Goal: Task Accomplishment & Management: Use online tool/utility

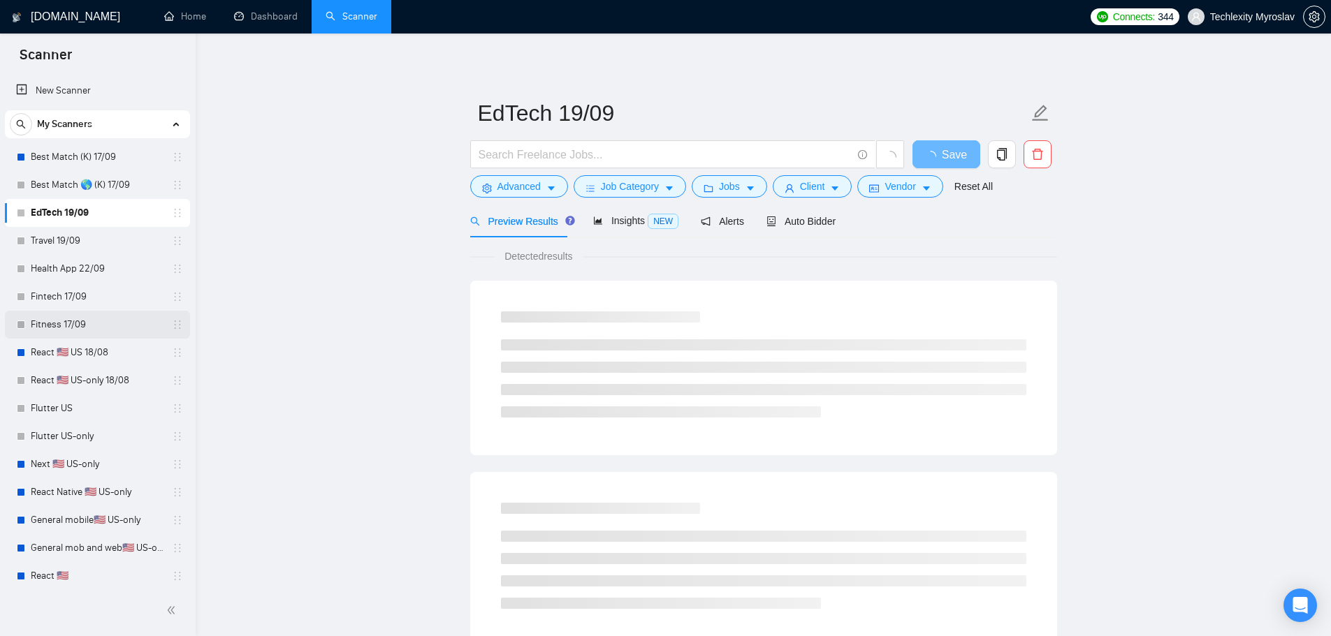
click at [83, 324] on link "Fitness 17/09" at bounding box center [97, 325] width 133 height 28
click at [821, 225] on span "Auto Bidder" at bounding box center [800, 221] width 69 height 11
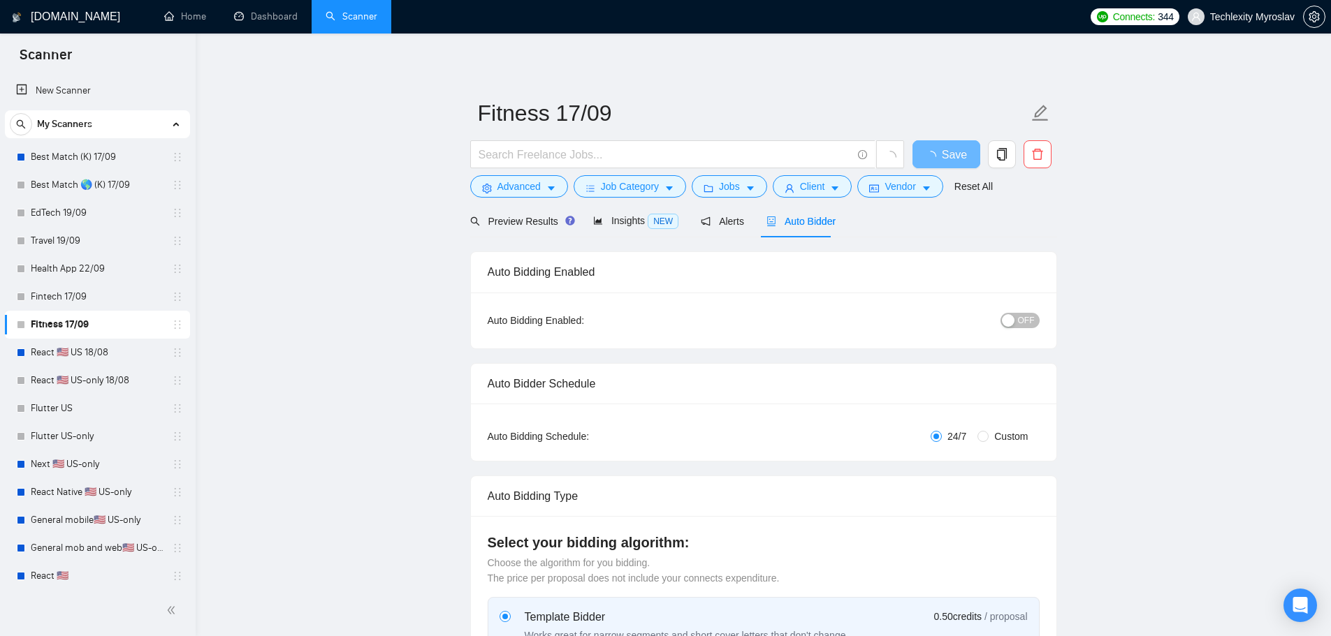
radio input "false"
radio input "true"
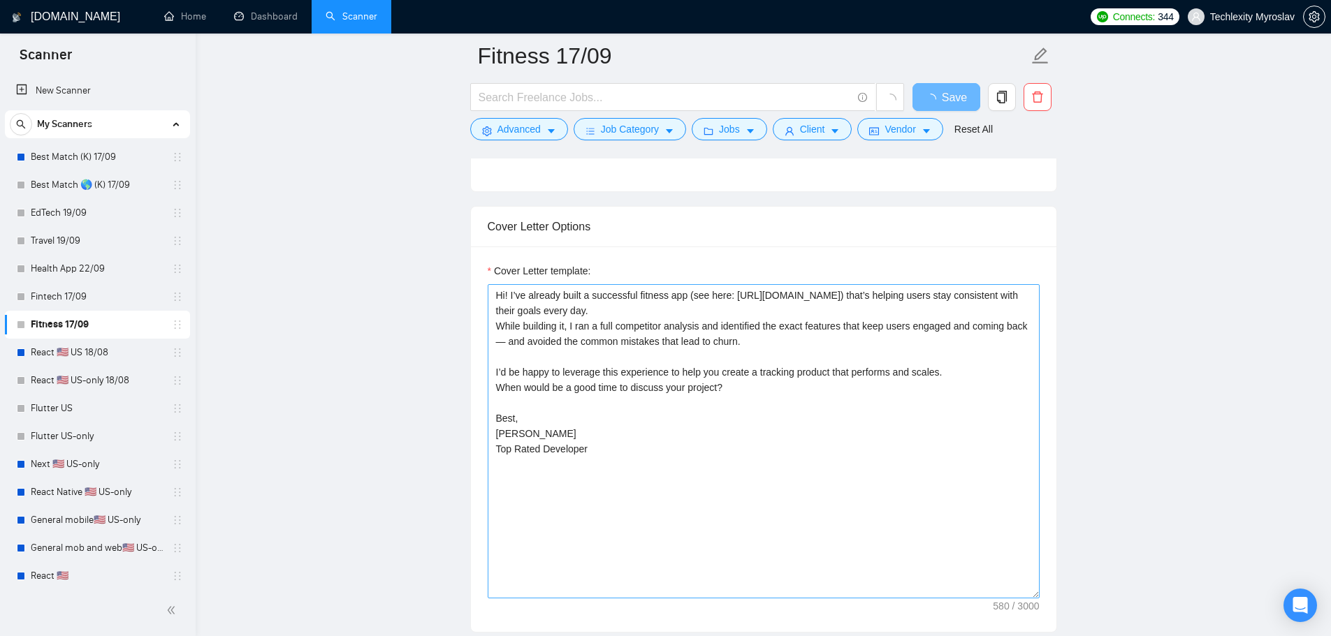
scroll to position [1048, 0]
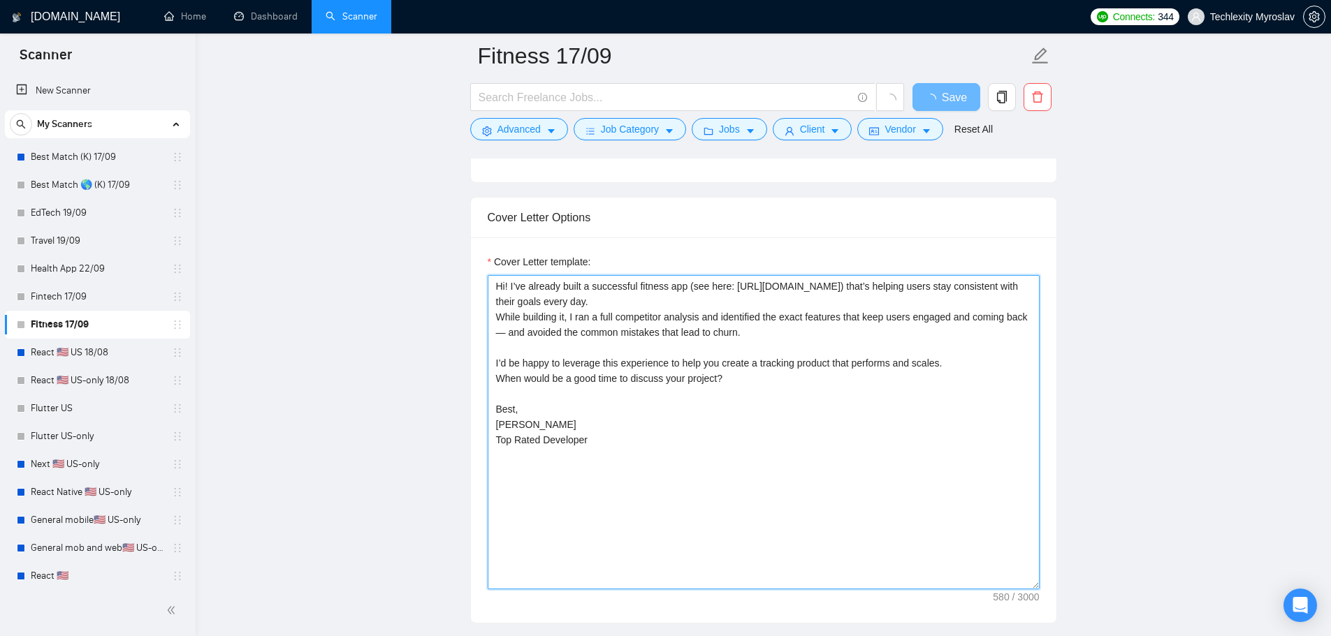
click at [804, 378] on textarea "Hi! I’ve already built a successful fitness app (see here: https://apps.apple.c…" at bounding box center [764, 432] width 552 height 314
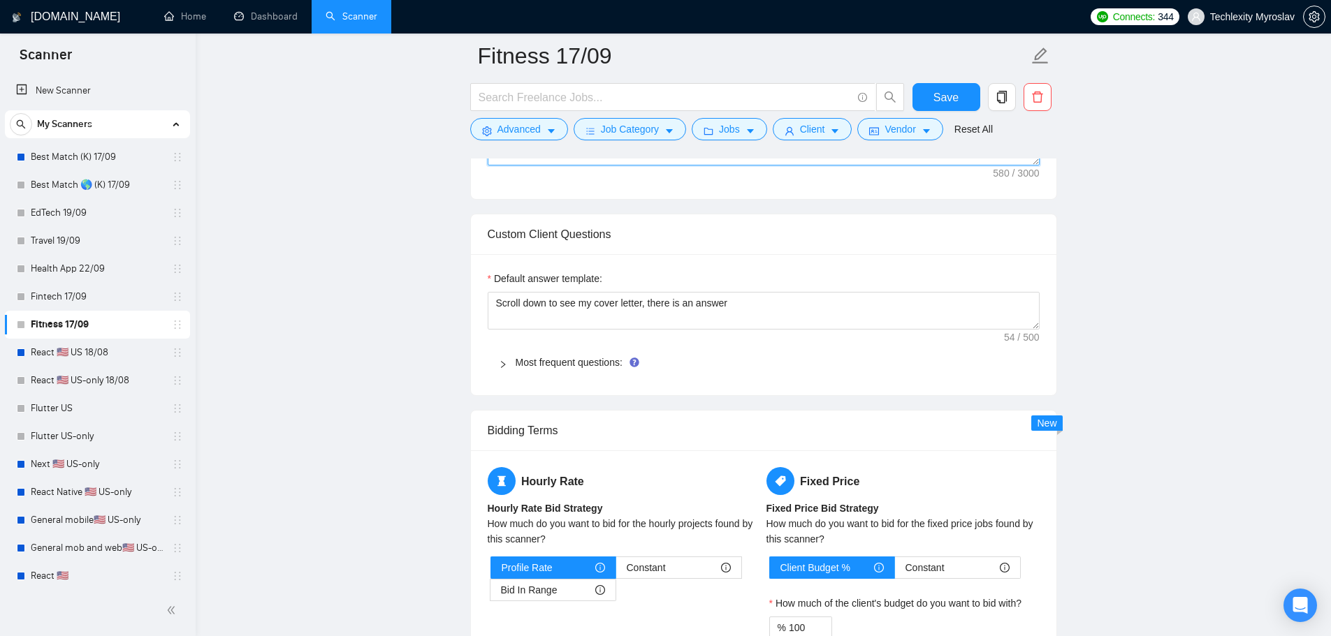
scroll to position [1443, 0]
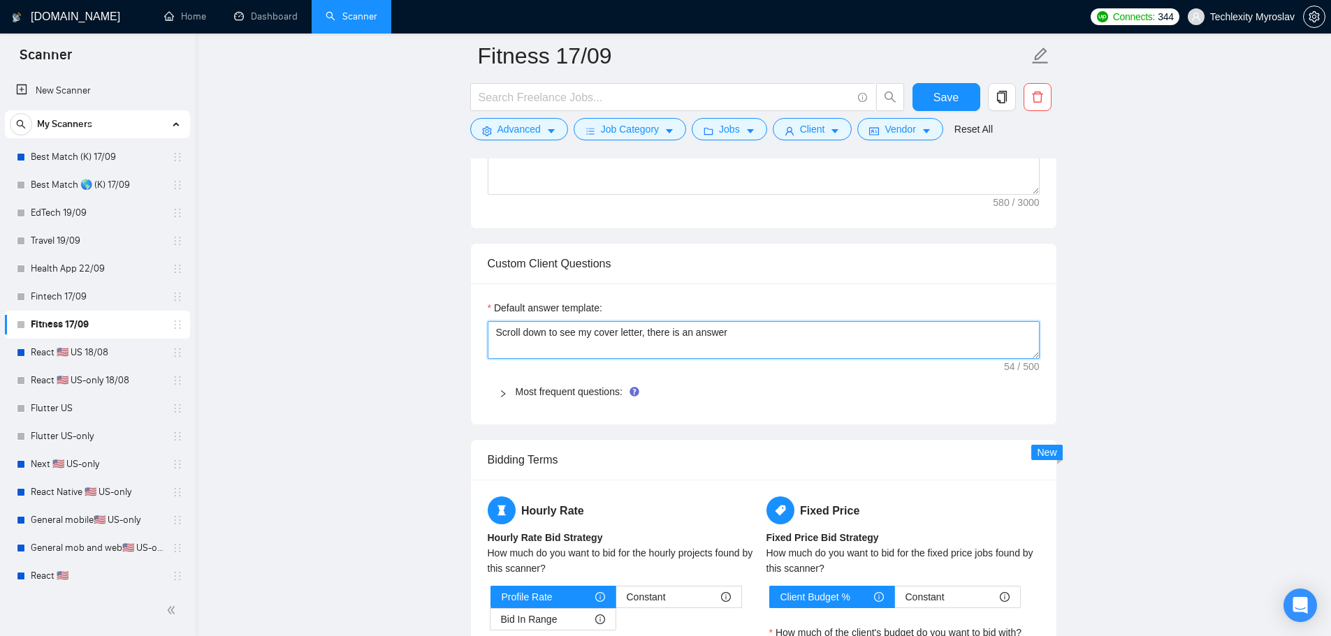
click at [712, 323] on textarea "Scroll down to see my cover letter, there is an answer" at bounding box center [764, 340] width 552 height 38
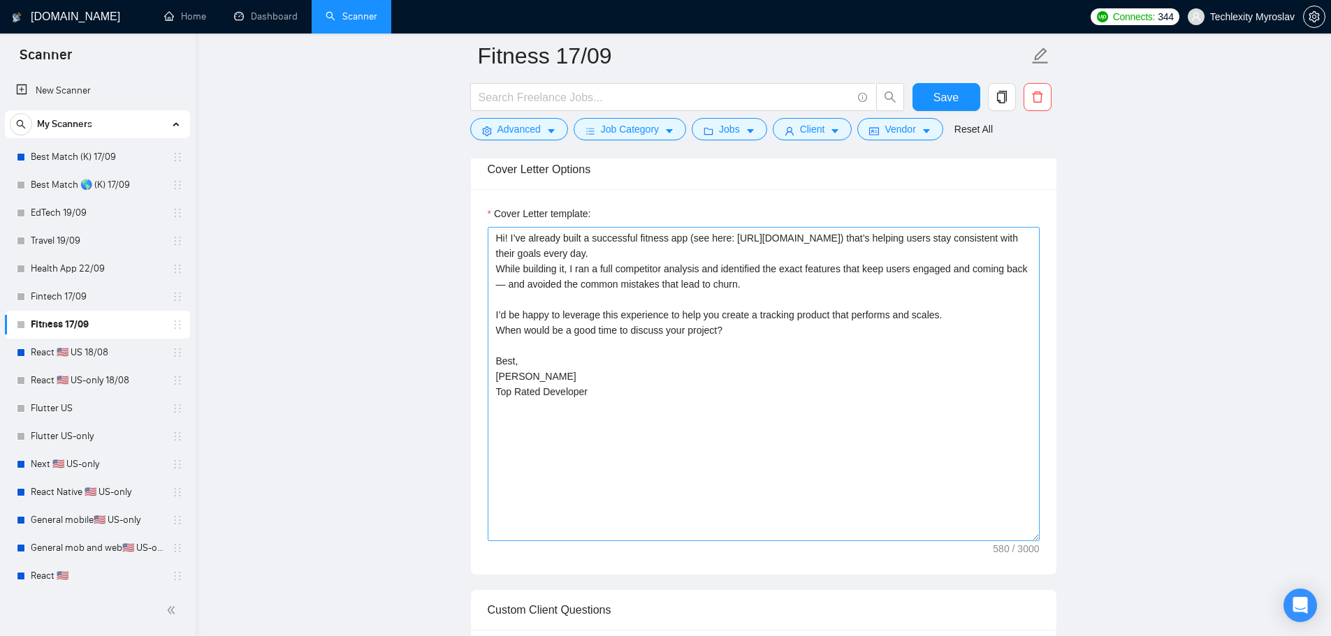
scroll to position [1093, 0]
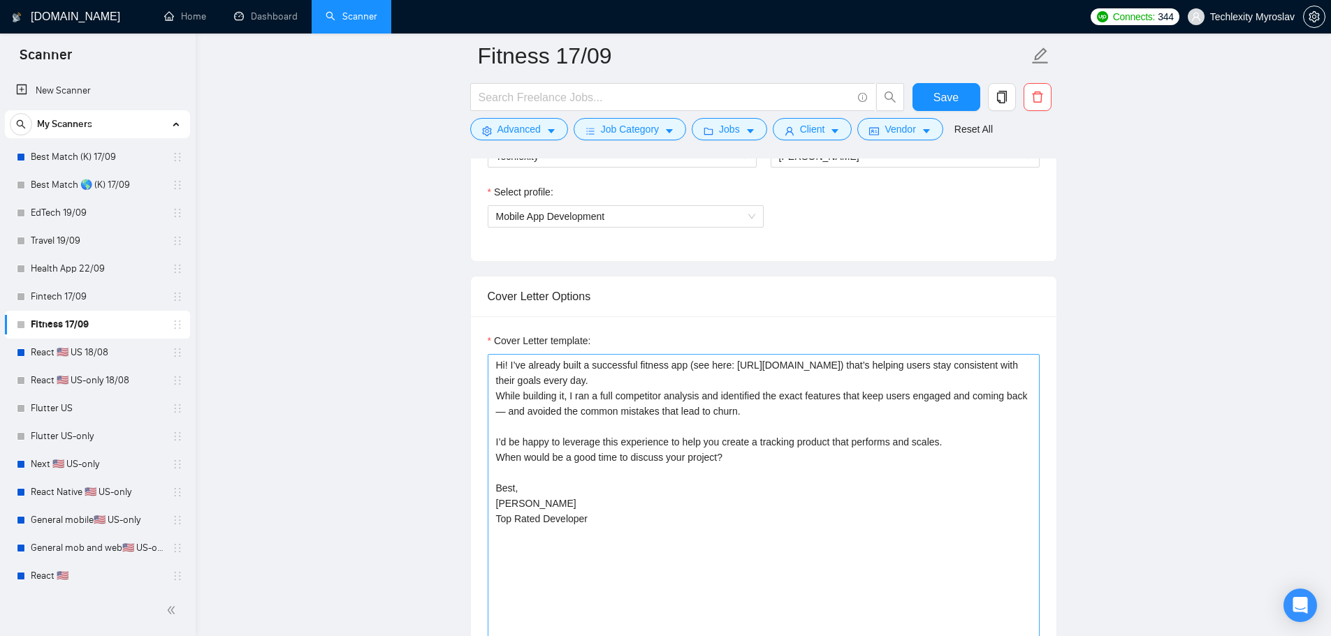
scroll to position [1023, 0]
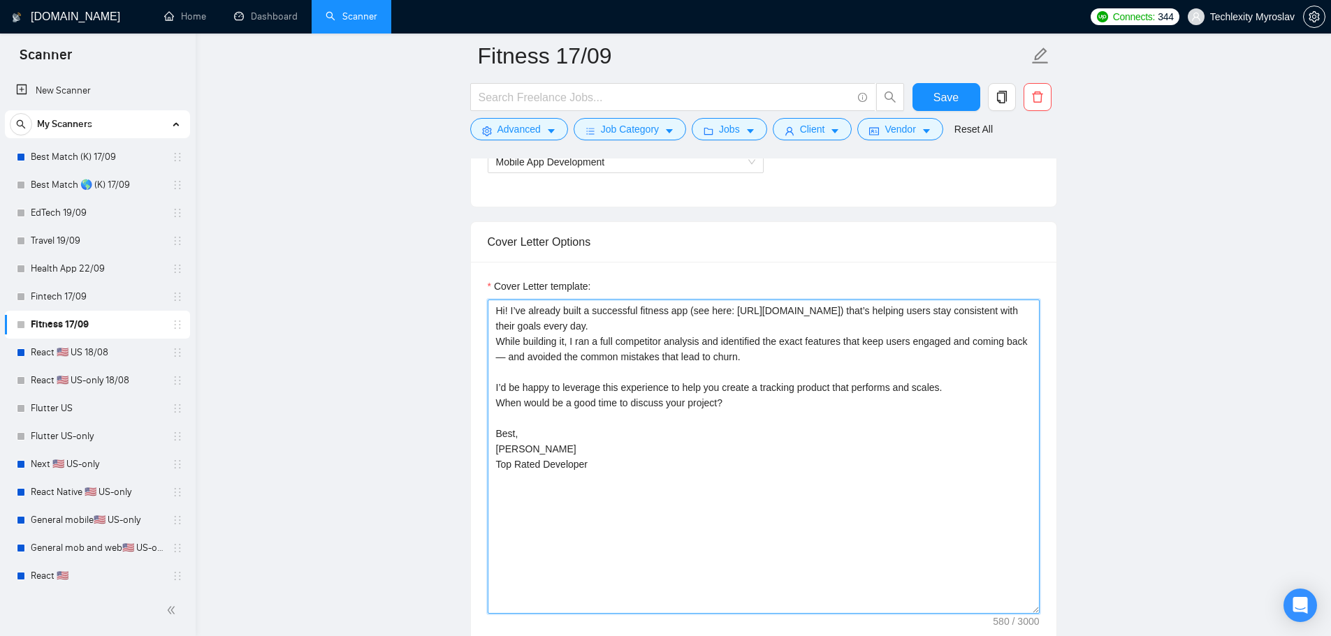
click at [653, 406] on textarea "Hi! I’ve already built a successful fitness app (see here: https://apps.apple.c…" at bounding box center [764, 457] width 552 height 314
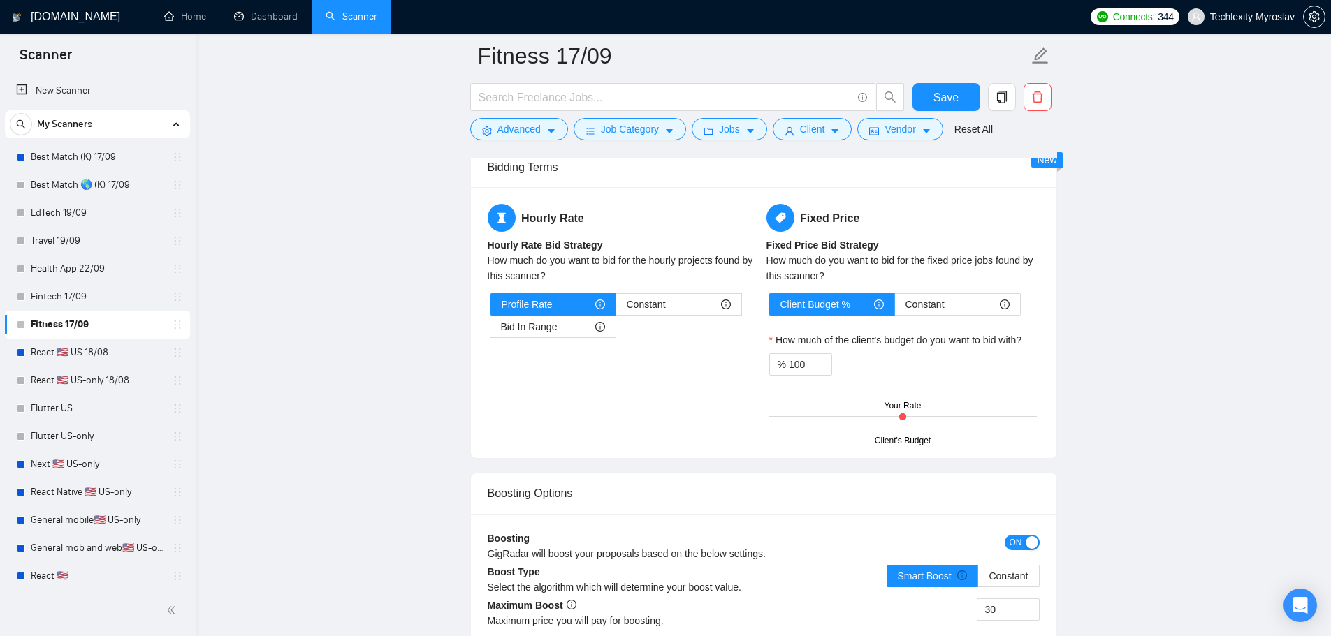
scroll to position [1373, 0]
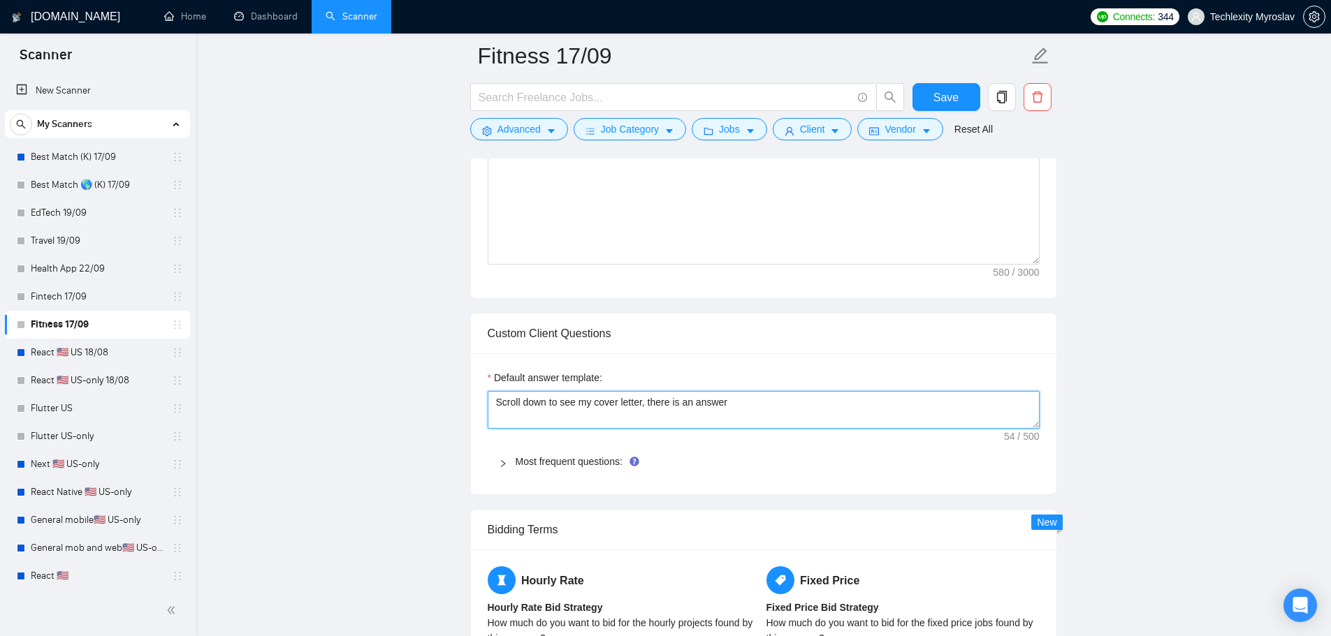
click at [751, 409] on textarea "Scroll down to see my cover letter, there is an answer" at bounding box center [764, 410] width 552 height 38
click at [85, 302] on link "Fintech 17/09" at bounding box center [97, 297] width 133 height 28
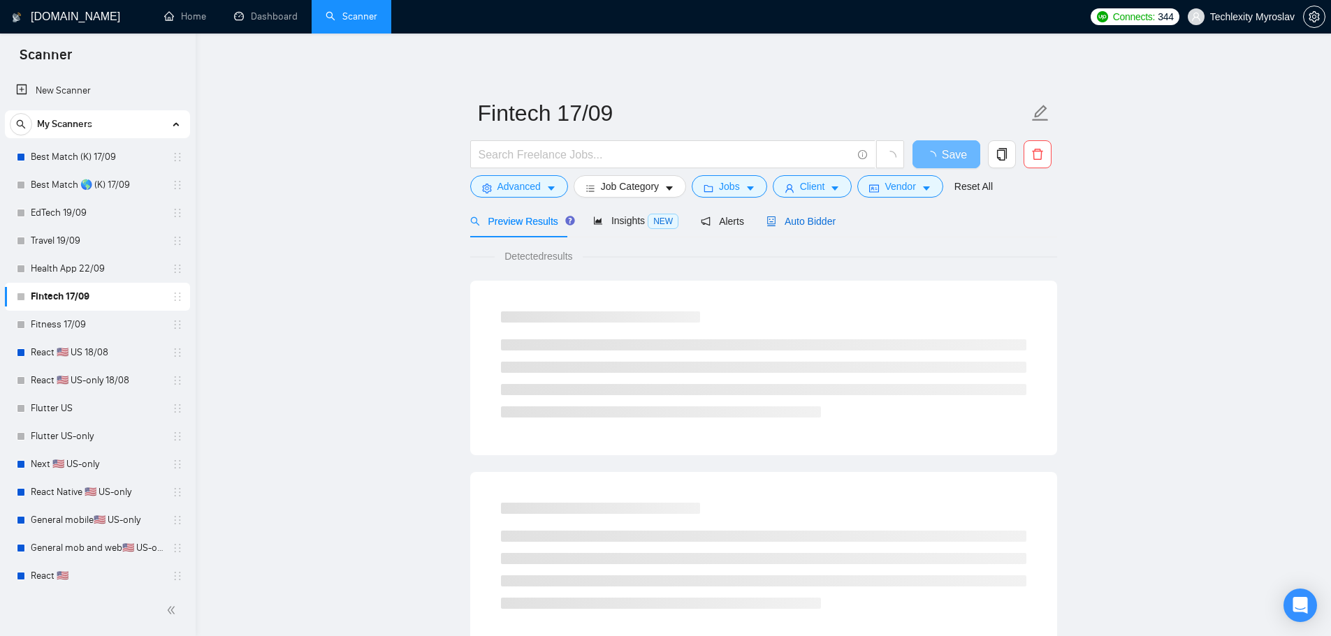
click at [810, 226] on span "Auto Bidder" at bounding box center [800, 221] width 69 height 11
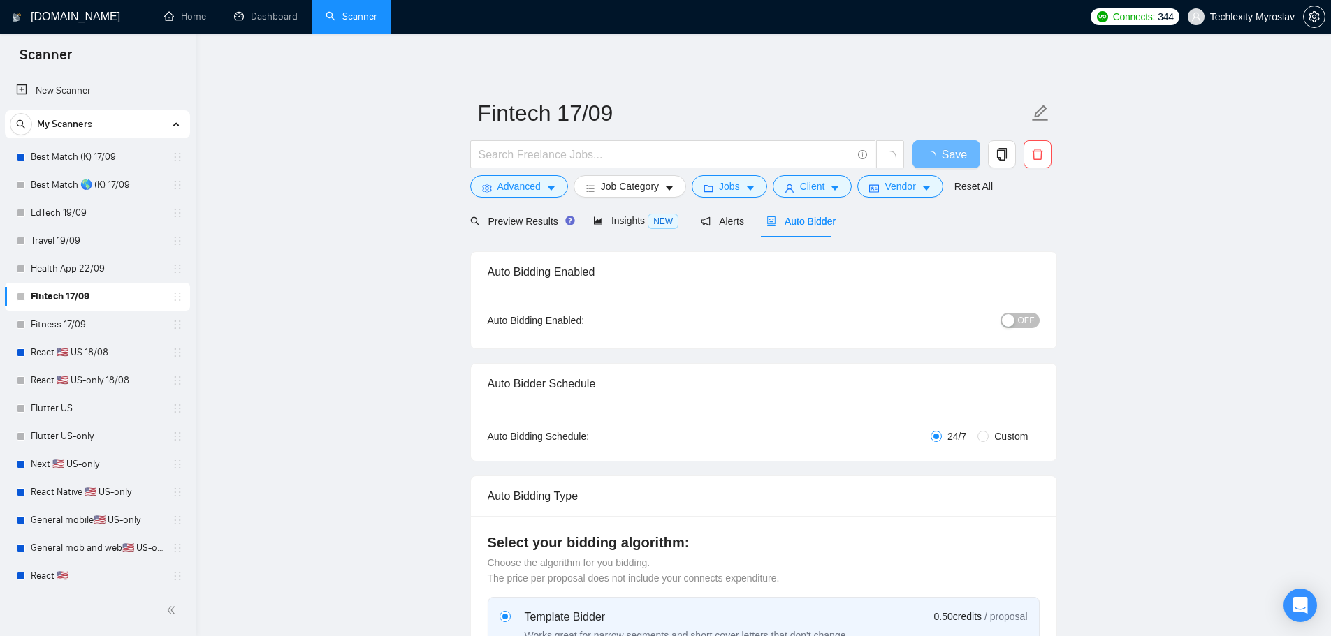
radio input "false"
radio input "true"
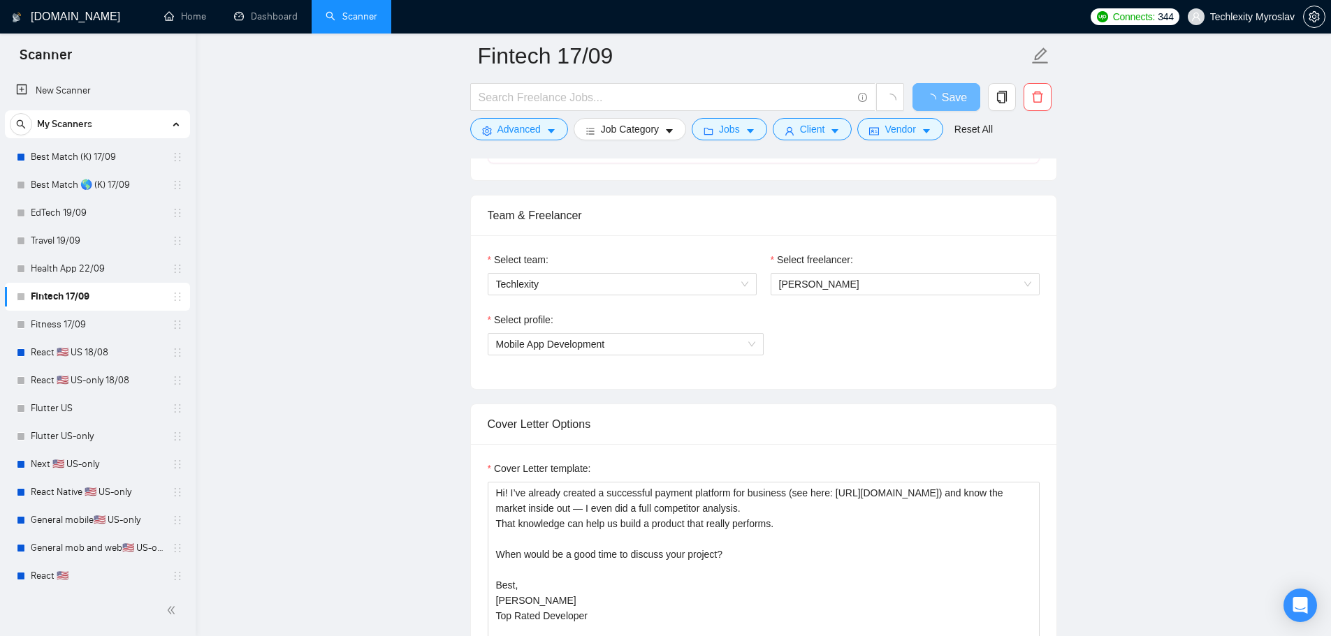
scroll to position [908, 0]
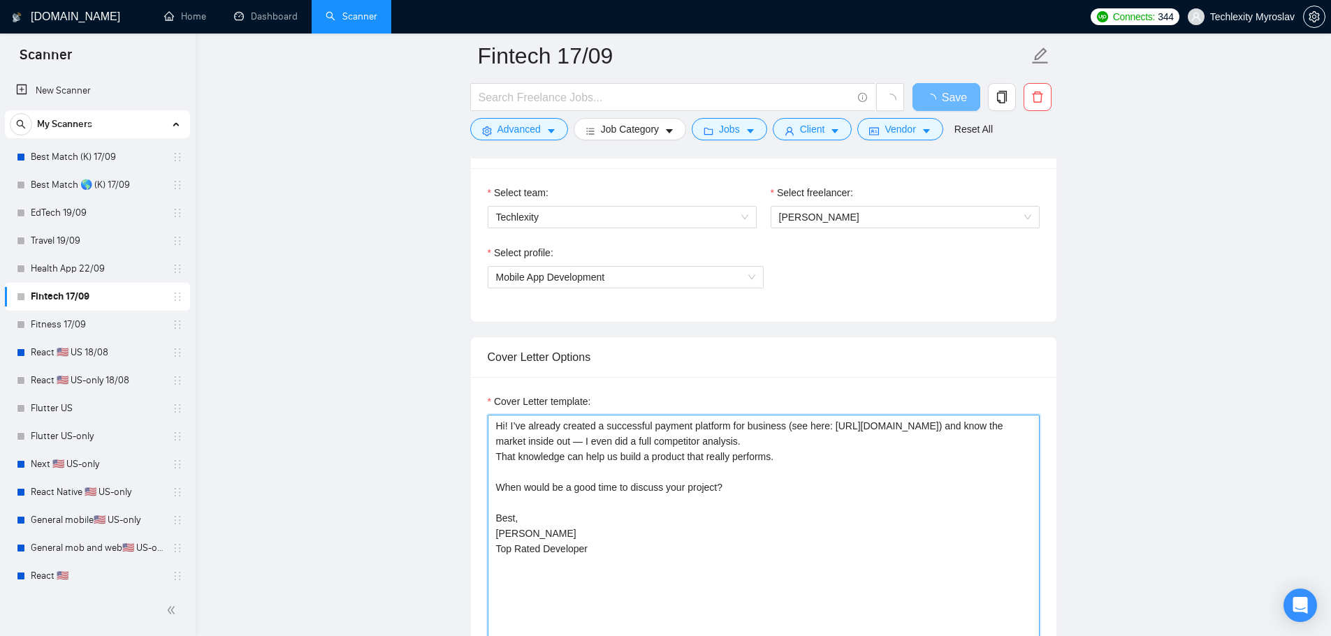
click at [692, 445] on textarea "Hi! I’ve already created a successful payment platform for business (see here: …" at bounding box center [764, 572] width 552 height 314
click at [770, 490] on textarea "Hi! I’ve already created a successful payment platform for business (see here: …" at bounding box center [764, 572] width 552 height 314
drag, startPoint x: 829, startPoint y: 426, endPoint x: 931, endPoint y: 426, distance: 102.0
click at [931, 426] on textarea "Hi! I’ve already created a successful payment platform for business (see here: …" at bounding box center [764, 572] width 552 height 314
click at [699, 491] on textarea "Hi! I’ve already created a successful payment platform for business (see here: …" at bounding box center [764, 572] width 552 height 314
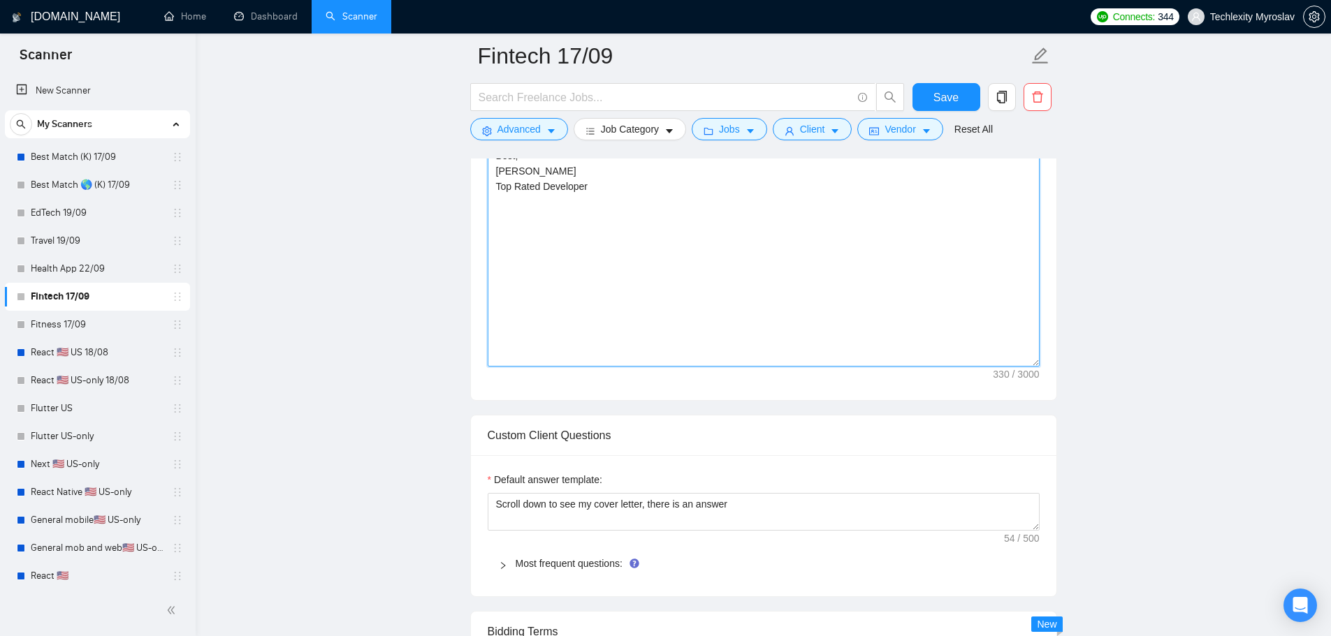
scroll to position [1397, 0]
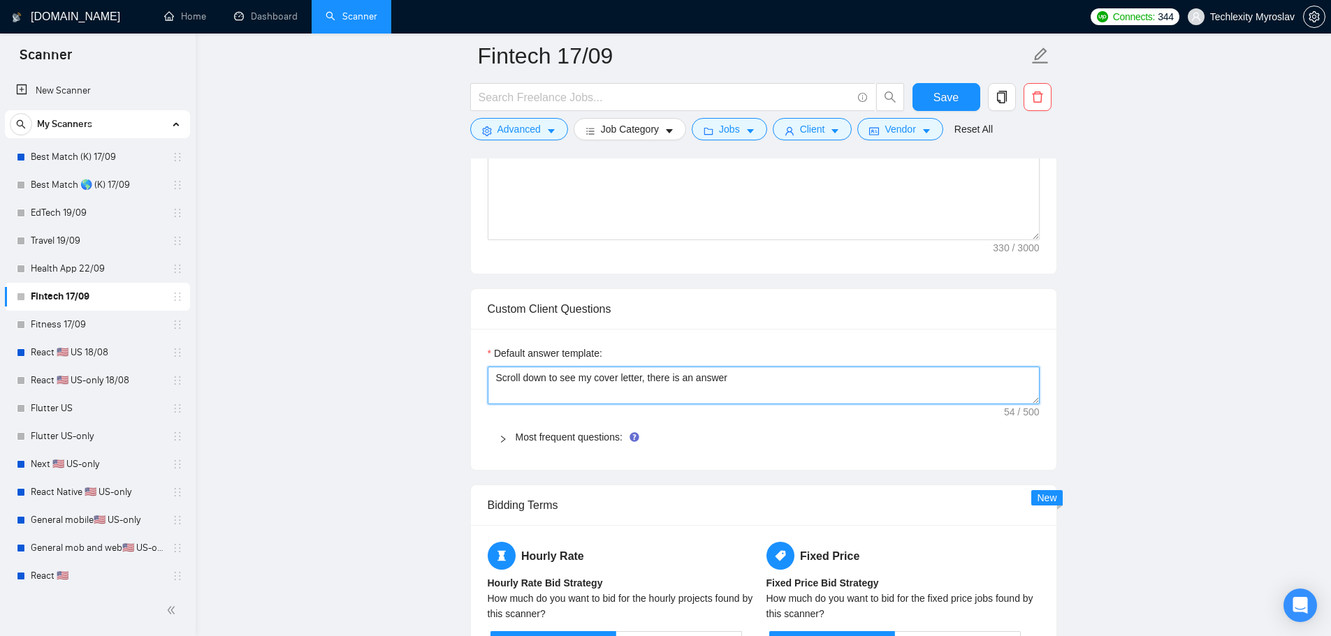
click at [588, 385] on textarea "Scroll down to see my cover letter, there is an answer" at bounding box center [764, 386] width 552 height 38
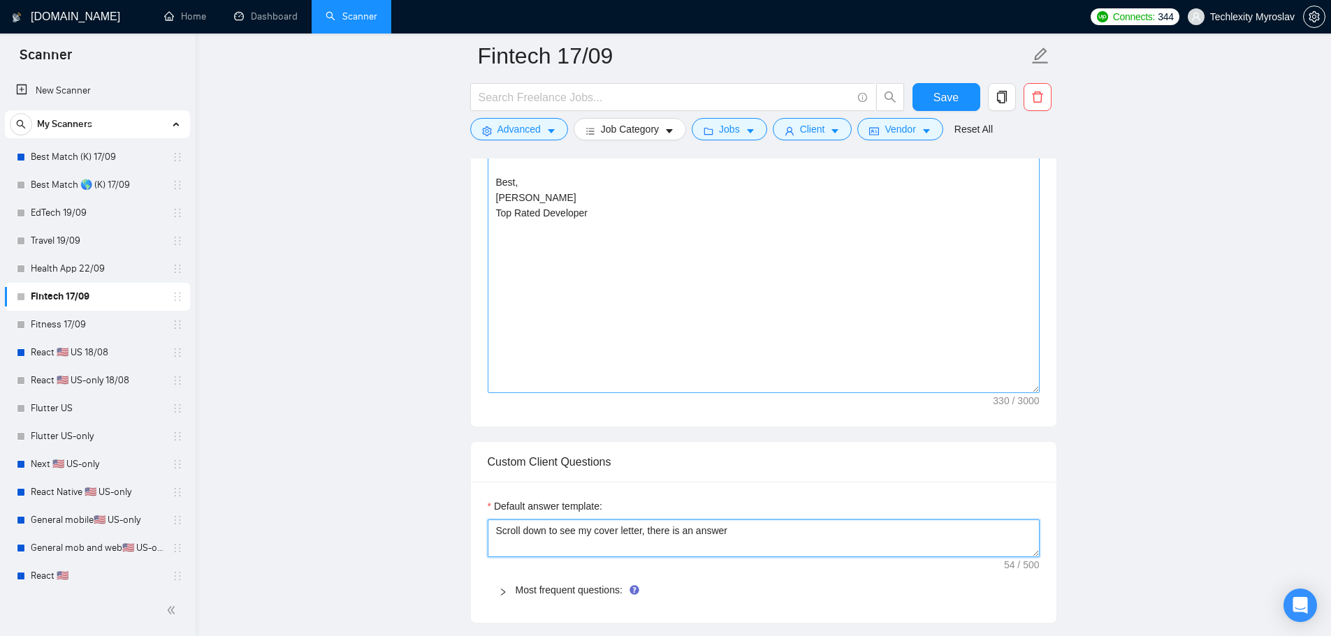
scroll to position [1188, 0]
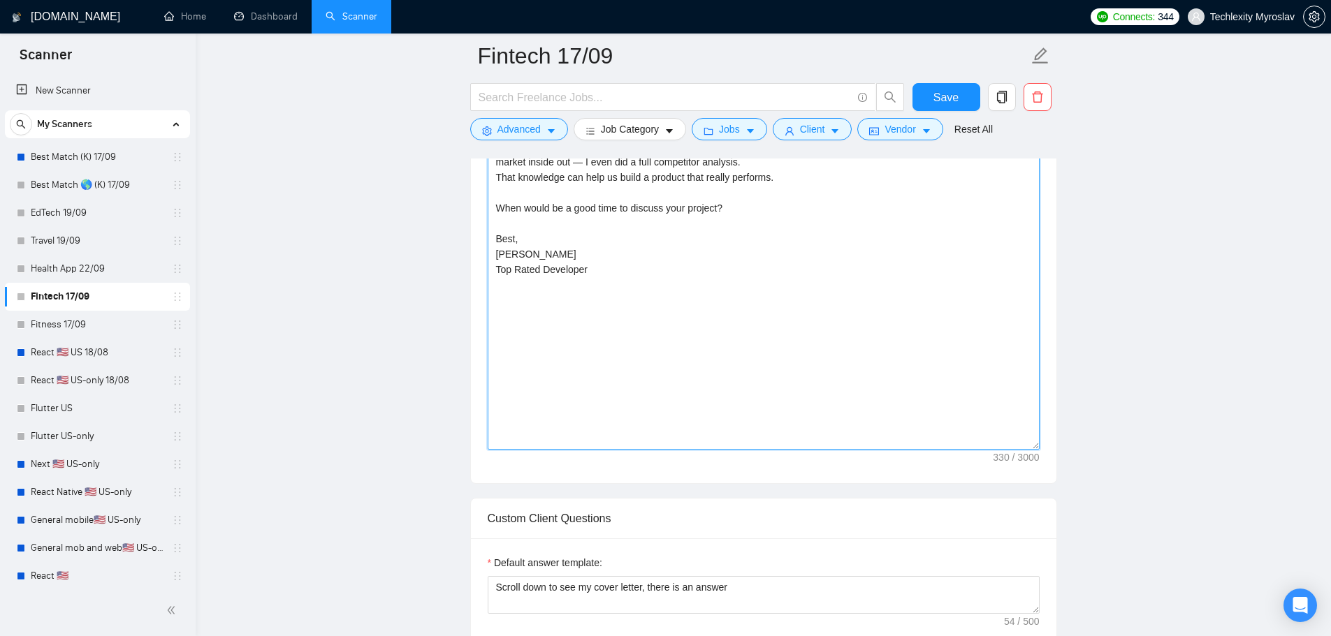
click at [676, 326] on textarea "Hi! I’ve already created a successful payment platform for business (see here: …" at bounding box center [764, 293] width 552 height 314
click at [1135, 321] on main "Fintech 17/09 Save Advanced Job Category Jobs Client Vendor Reset All Preview R…" at bounding box center [763, 542] width 1091 height 3349
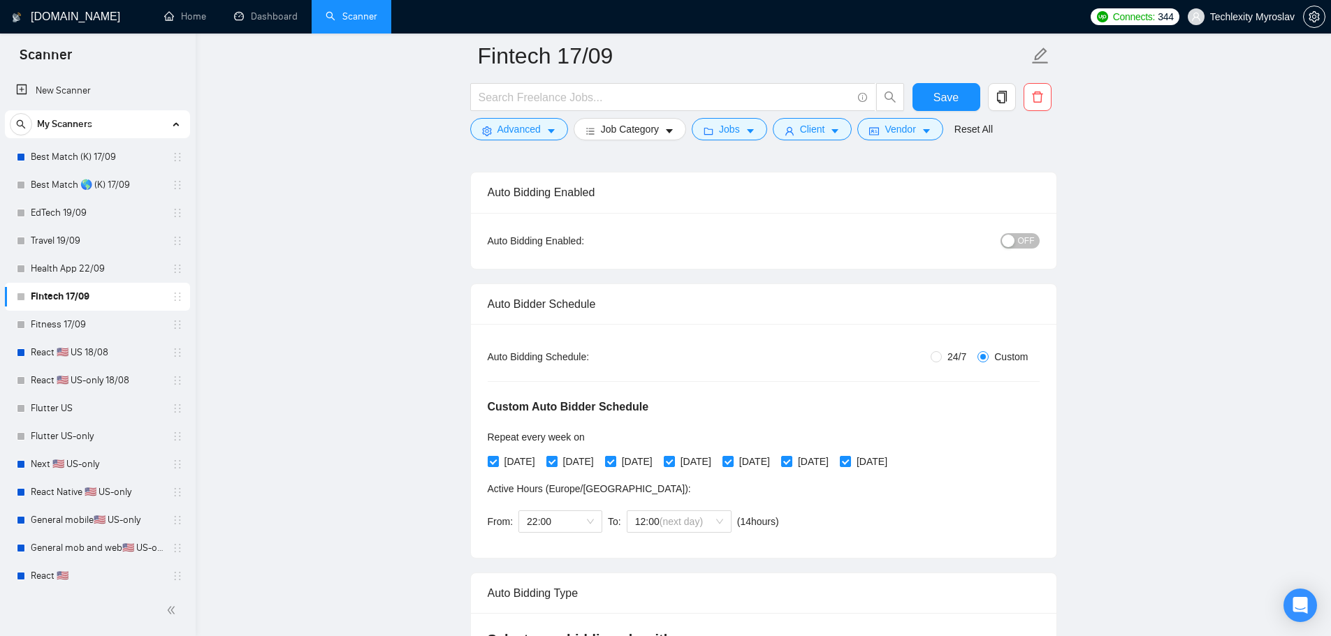
scroll to position [0, 0]
